Goal: Navigation & Orientation: Find specific page/section

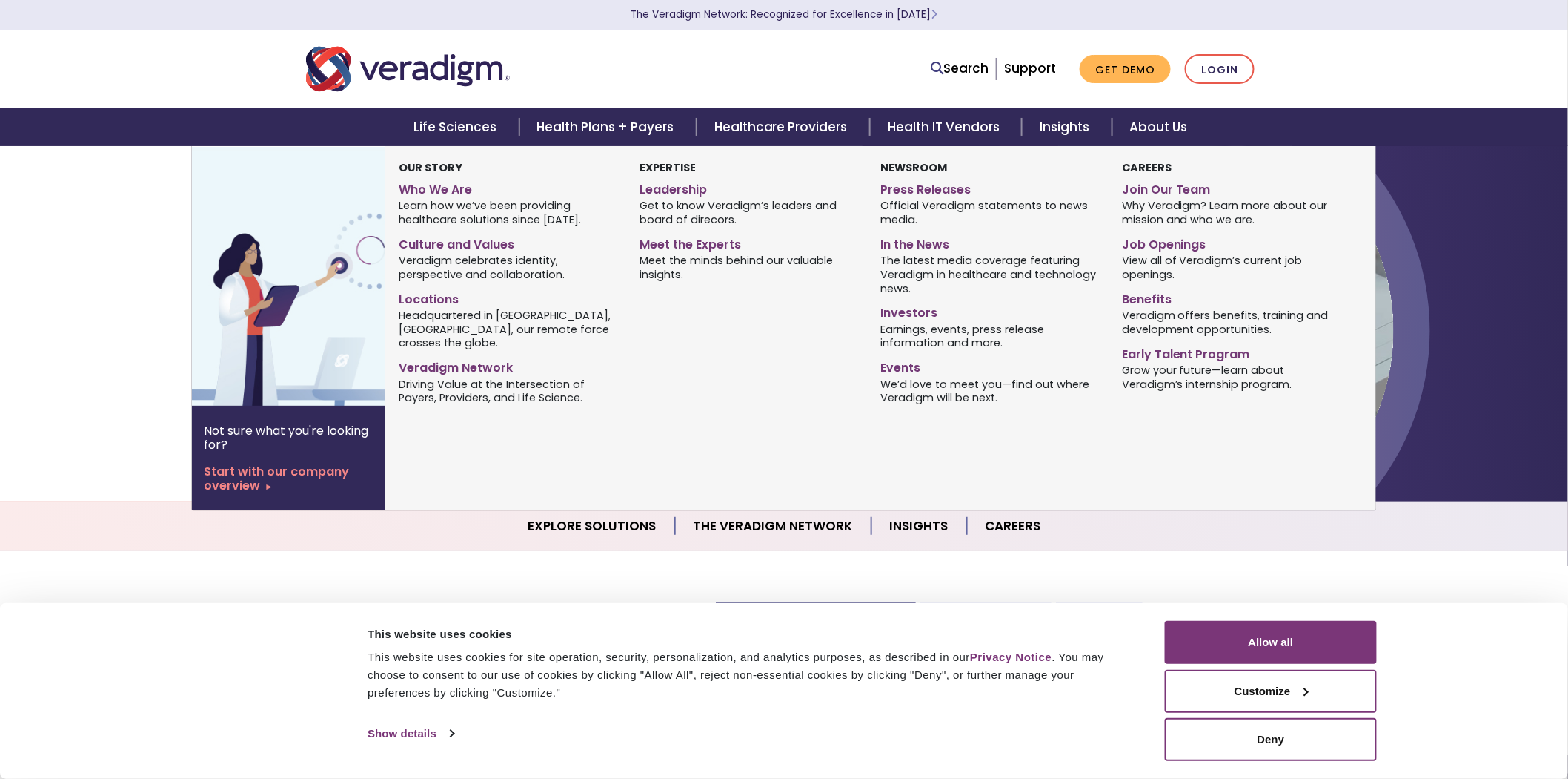
click at [1173, 198] on span "Why Veradigm? Learn more about our mission and who we are." at bounding box center [1231, 212] width 219 height 29
click at [1166, 248] on link "Job Openings" at bounding box center [1231, 242] width 219 height 21
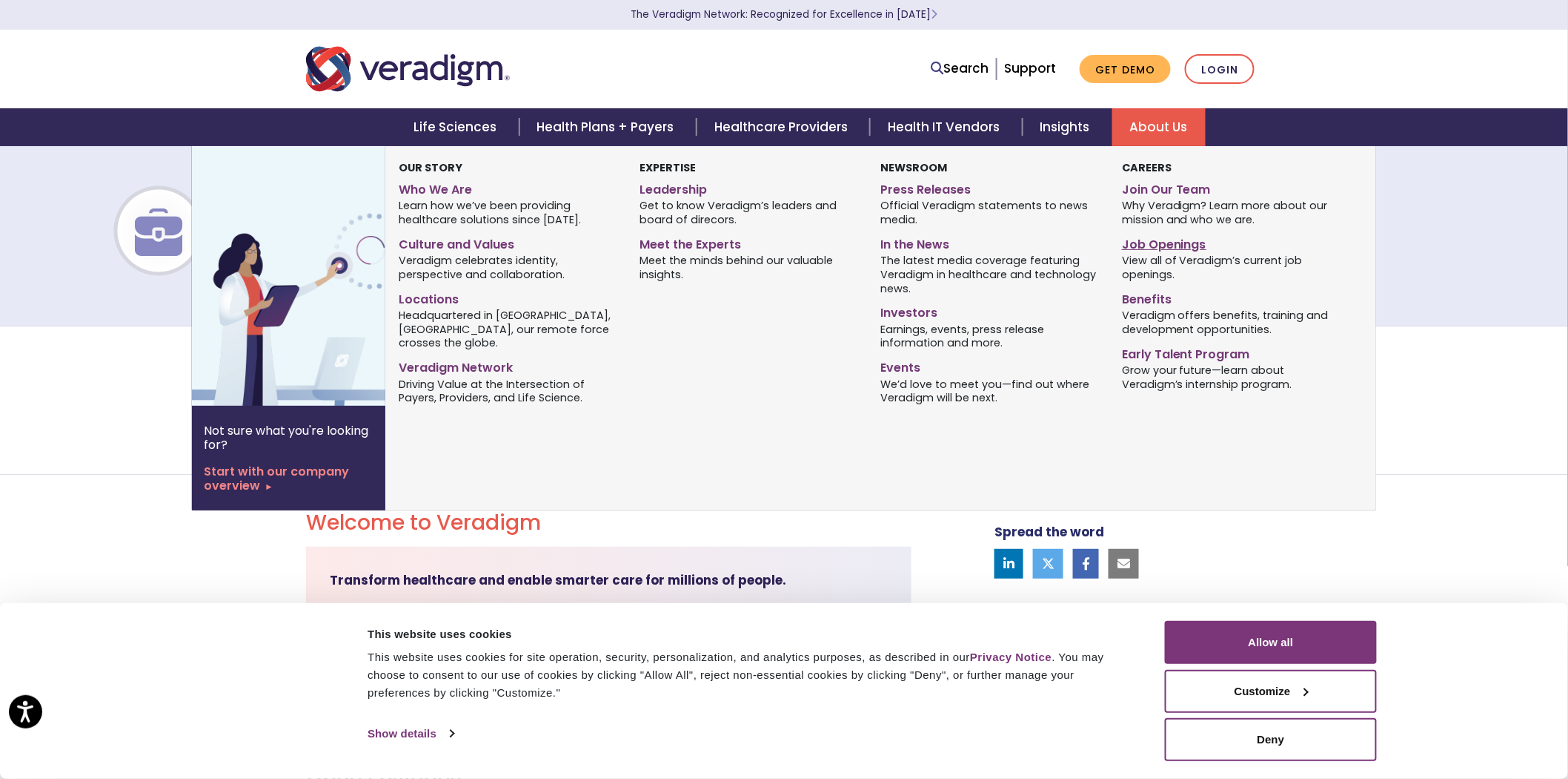
click at [1152, 250] on link "Job Openings" at bounding box center [1231, 242] width 219 height 21
